Goal: Information Seeking & Learning: Learn about a topic

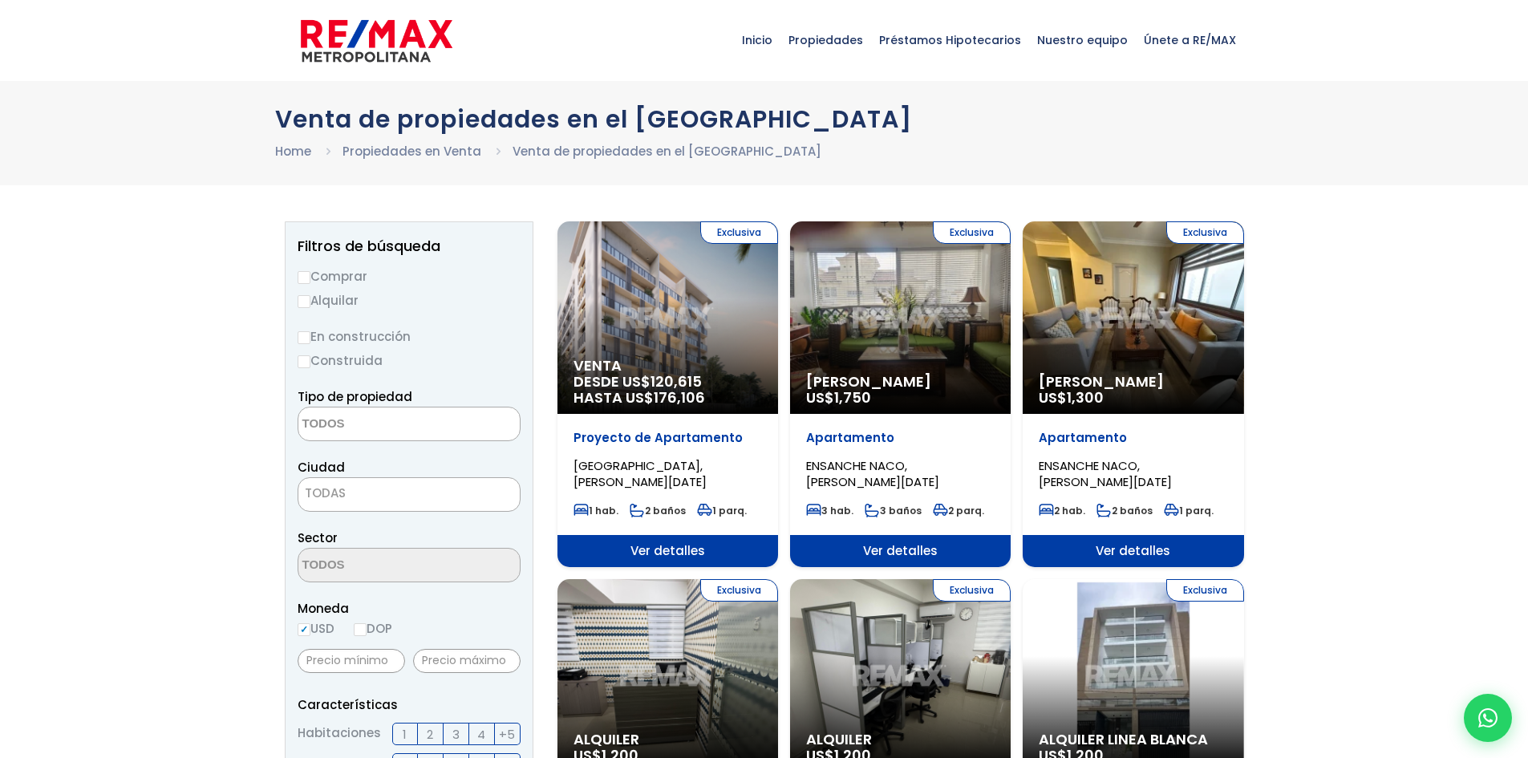
select select
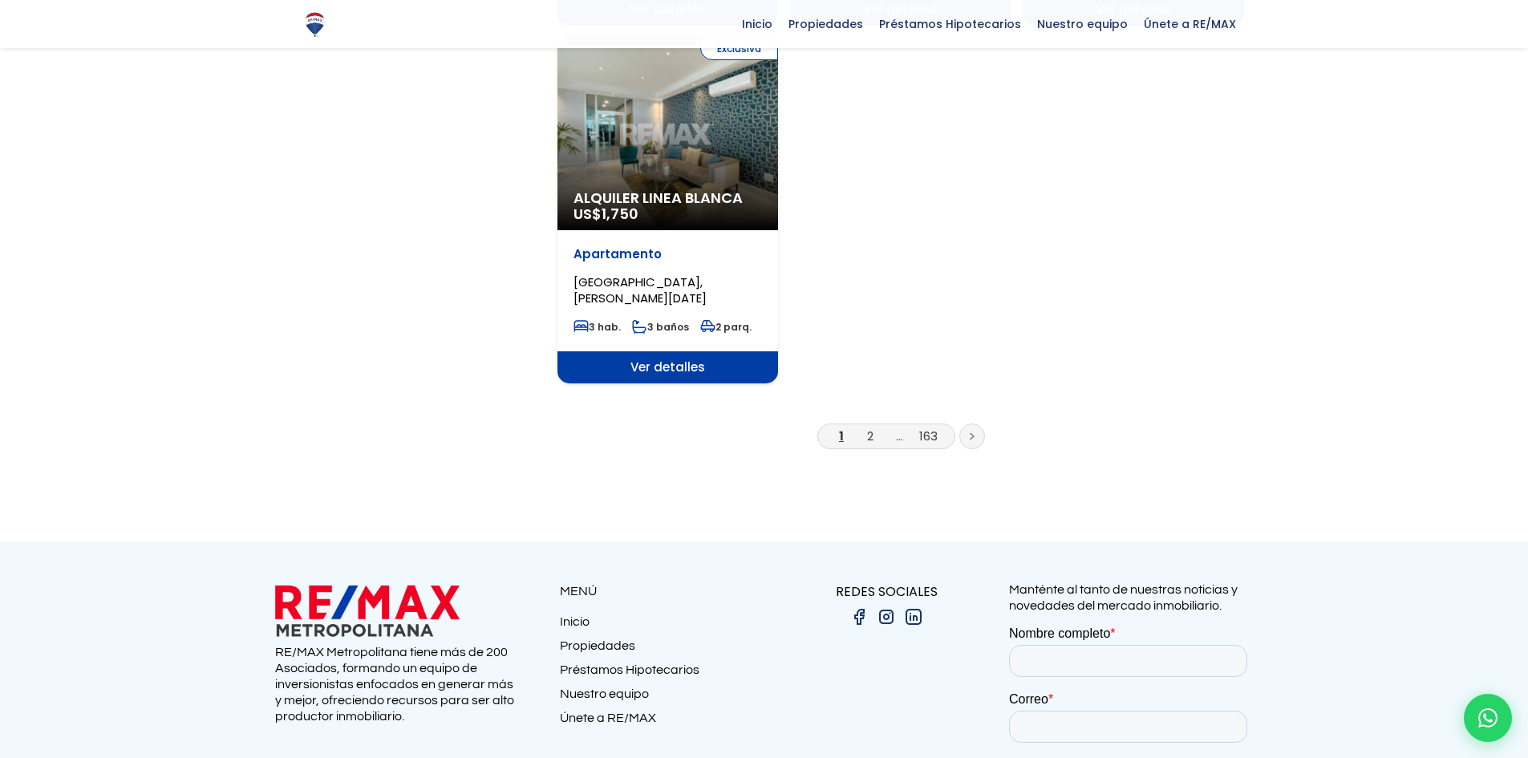
scroll to position [2006, 0]
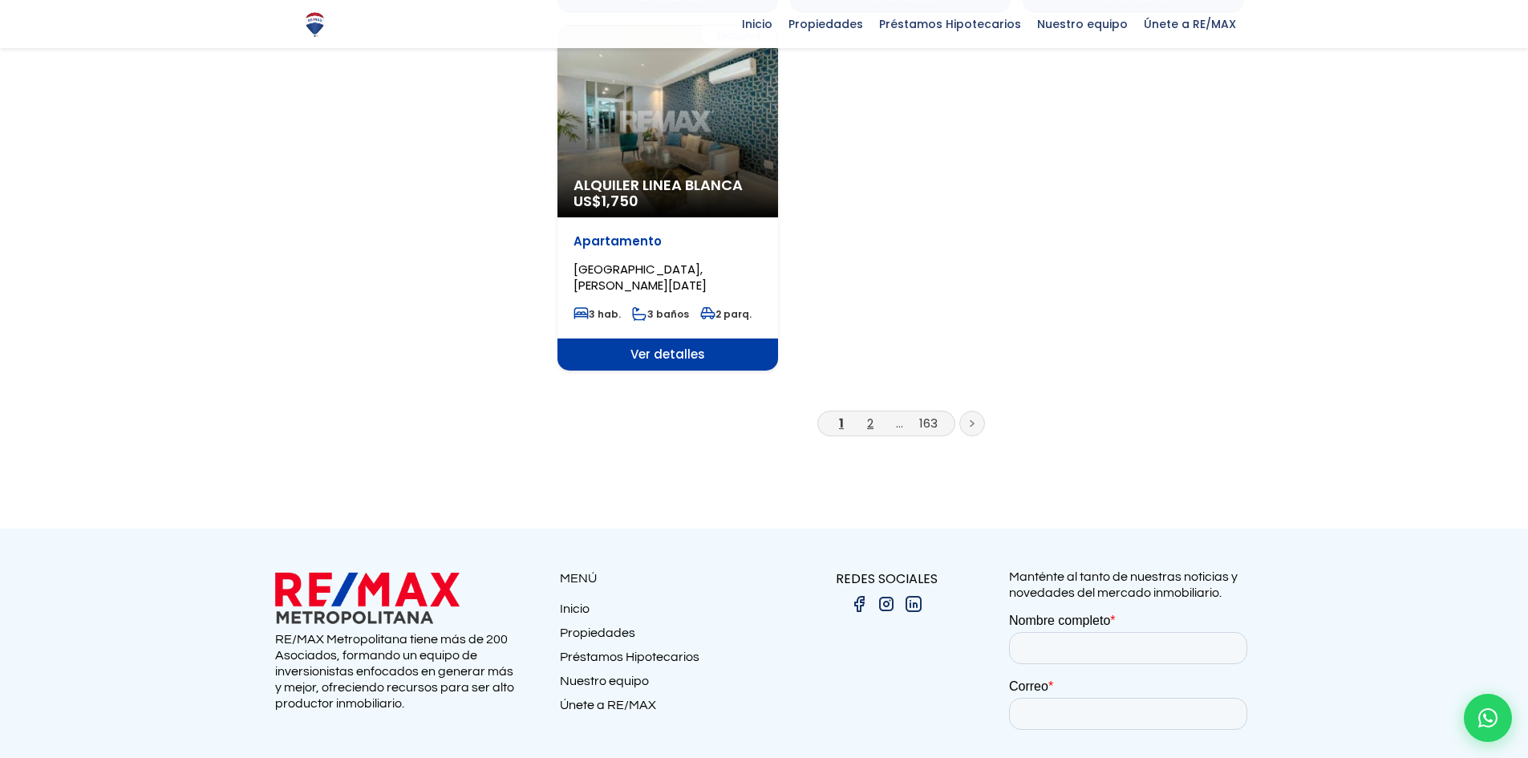
click at [870, 415] on link "2" at bounding box center [870, 423] width 6 height 17
click at [872, 415] on link "2" at bounding box center [870, 423] width 6 height 17
click at [873, 415] on link "2" at bounding box center [870, 423] width 6 height 17
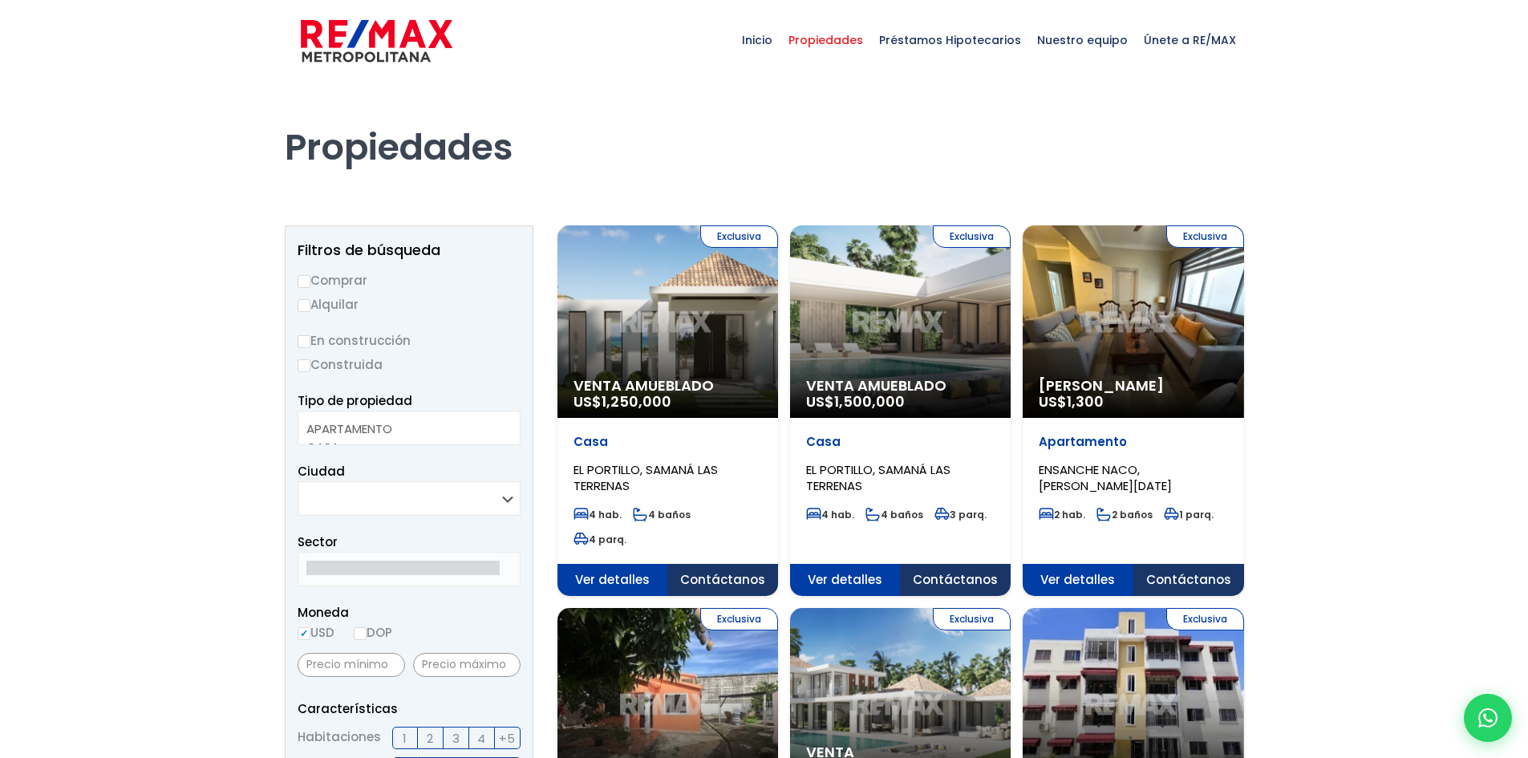
select select
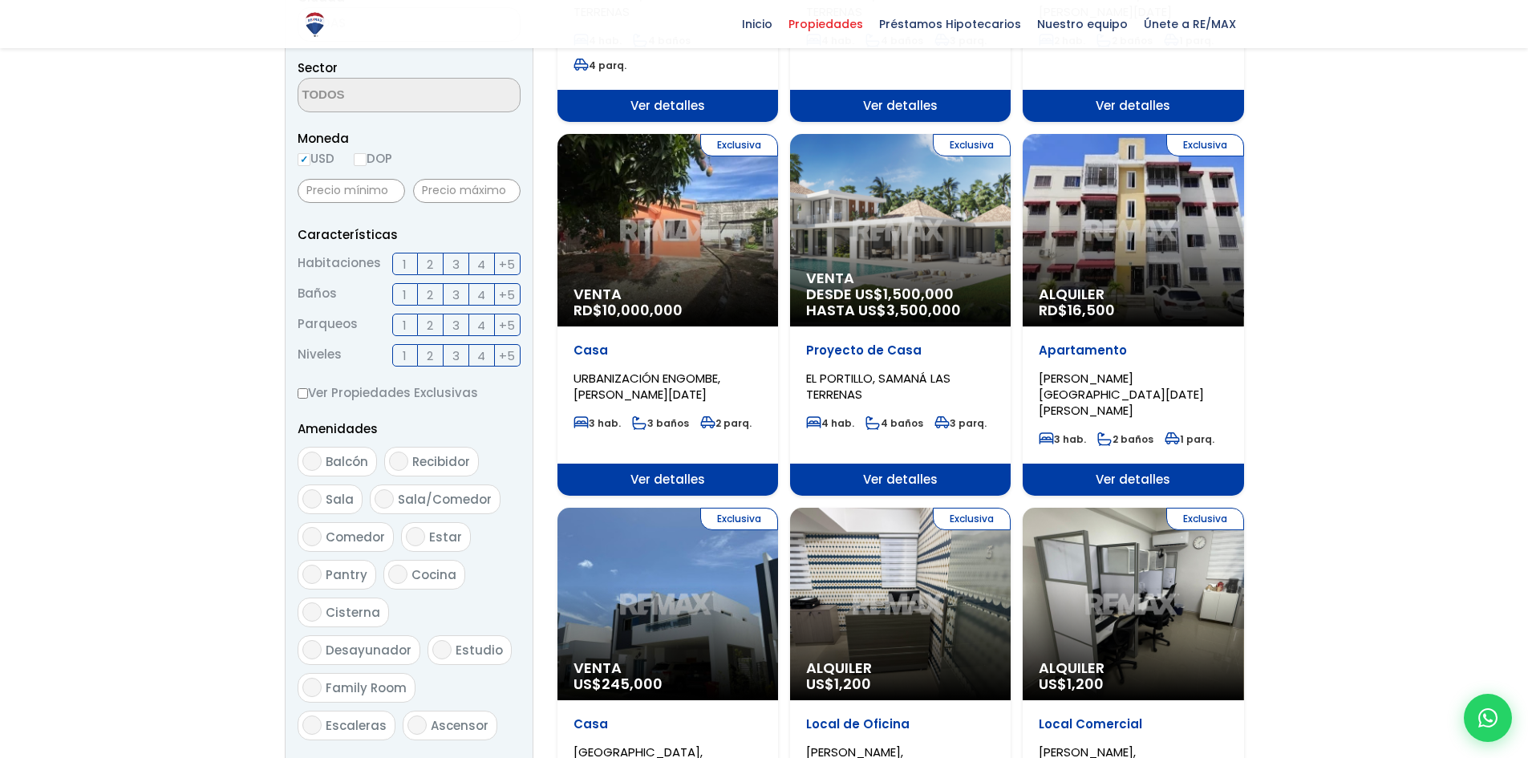
scroll to position [401, 0]
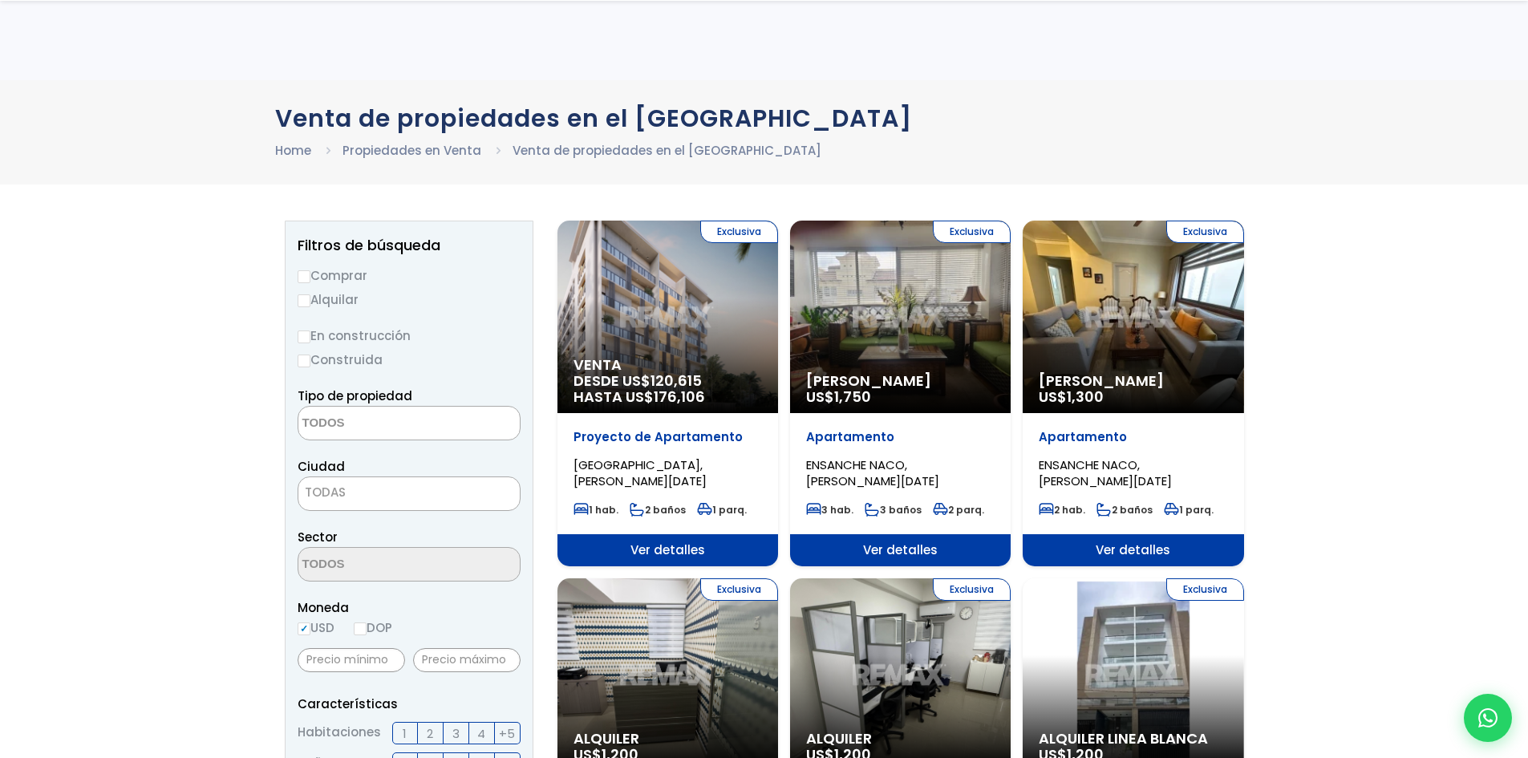
select select
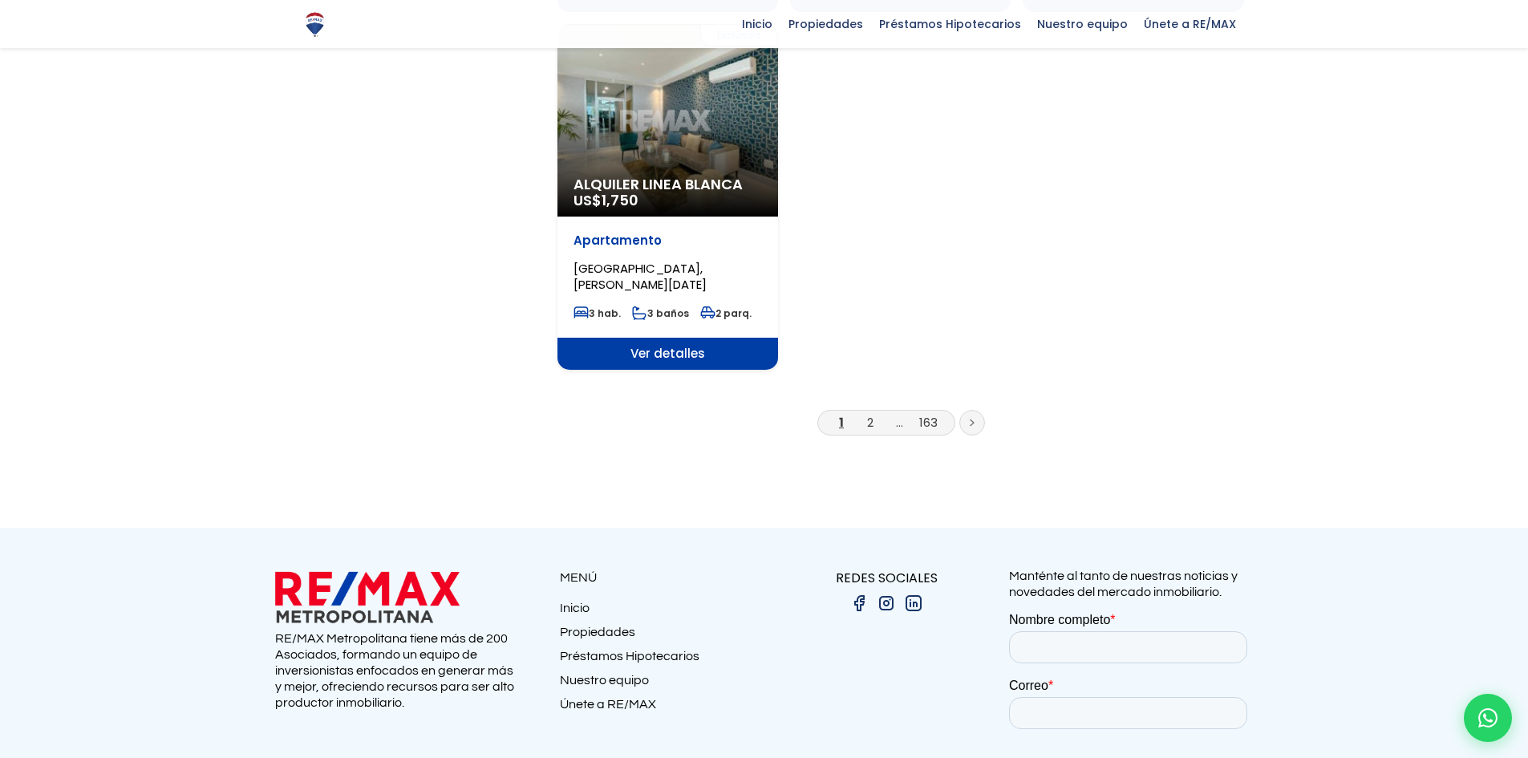
scroll to position [2006, 0]
